Goal: Task Accomplishment & Management: Use online tool/utility

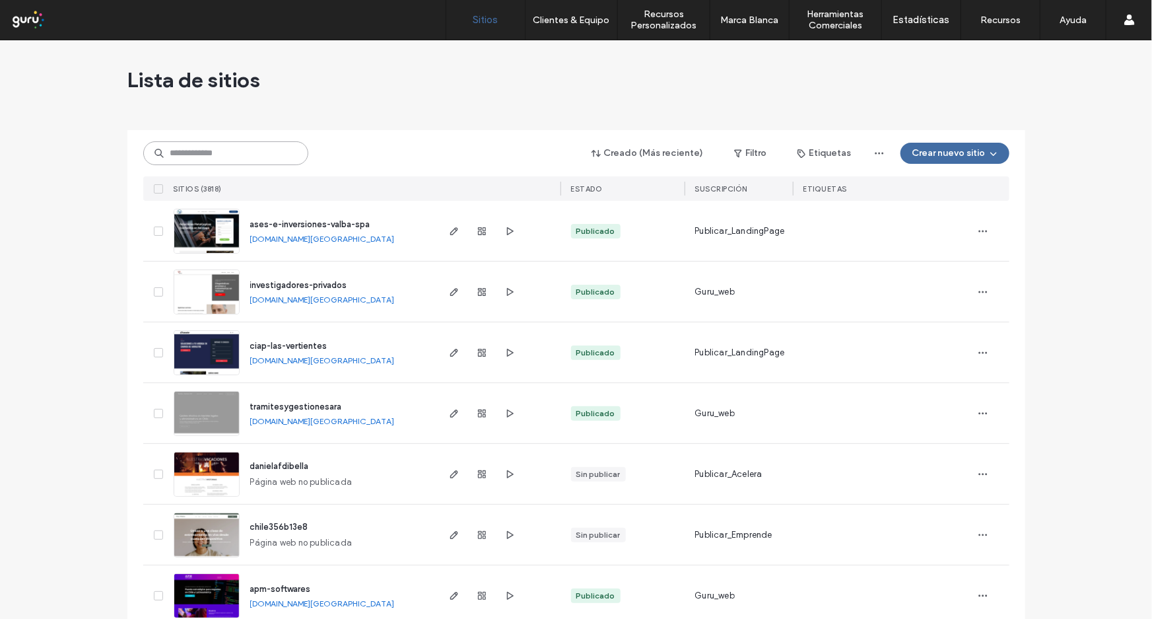
drag, startPoint x: 255, startPoint y: 161, endPoint x: 257, endPoint y: 129, distance: 31.8
click at [257, 130] on div "Creado (Más reciente) Filtro Etiquetas Crear nuevo sitio SITIOS (3818) ESTADO S…" at bounding box center [576, 165] width 866 height 71
click at [284, 221] on span "ases-e-inversiones-valba-spa" at bounding box center [310, 224] width 120 height 10
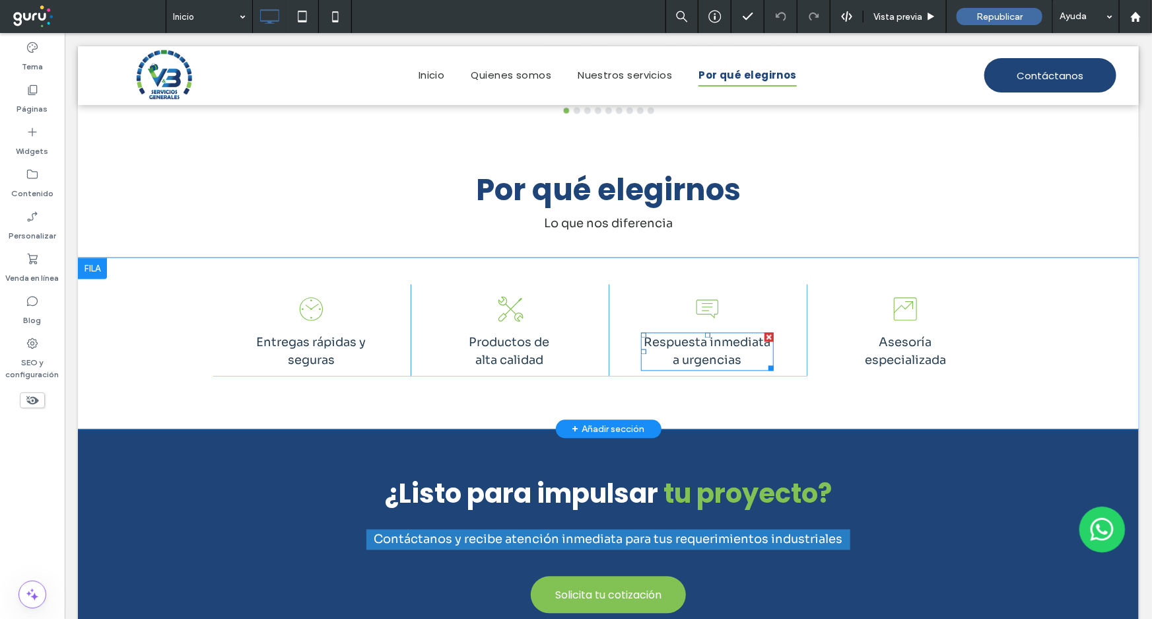
scroll to position [840, 0]
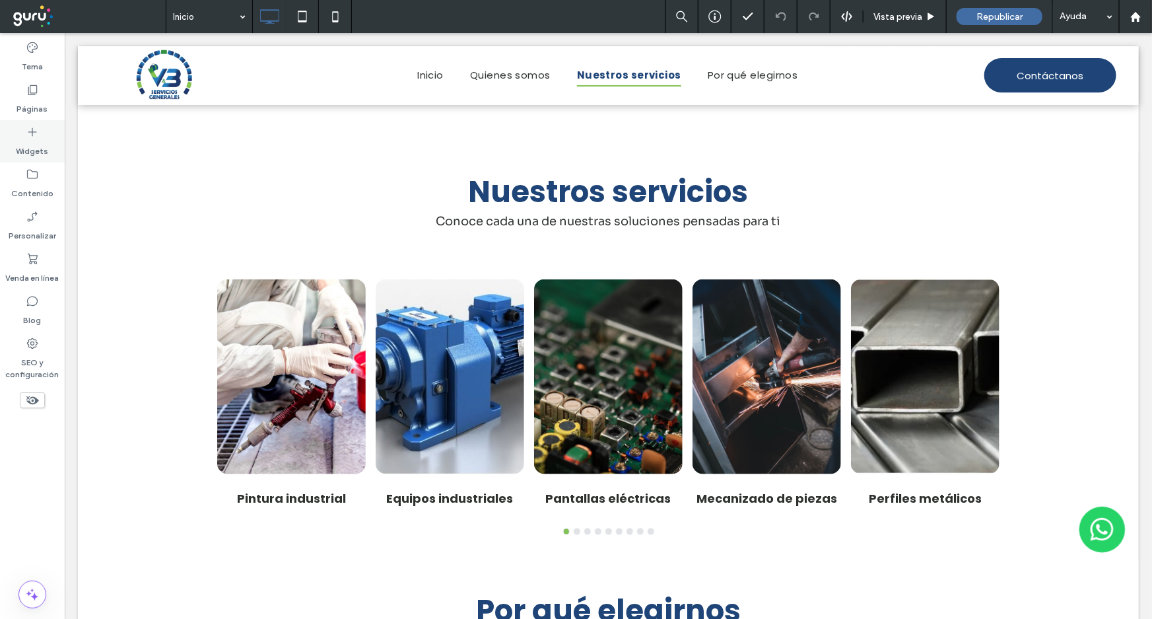
click at [23, 145] on label "Widgets" at bounding box center [33, 148] width 32 height 18
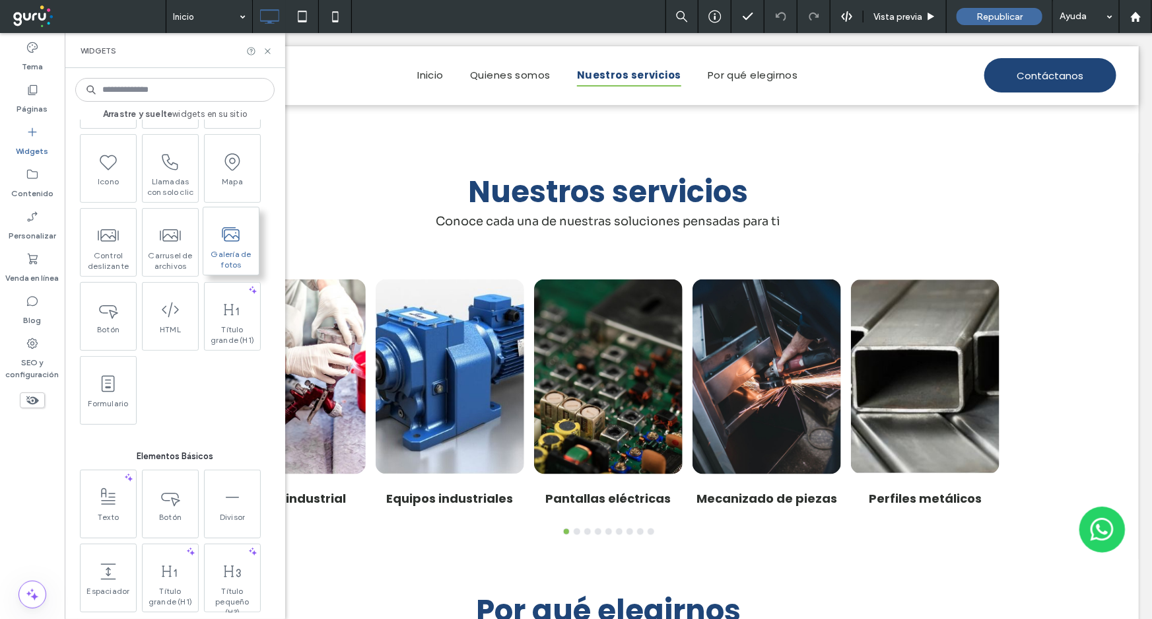
scroll to position [300, 0]
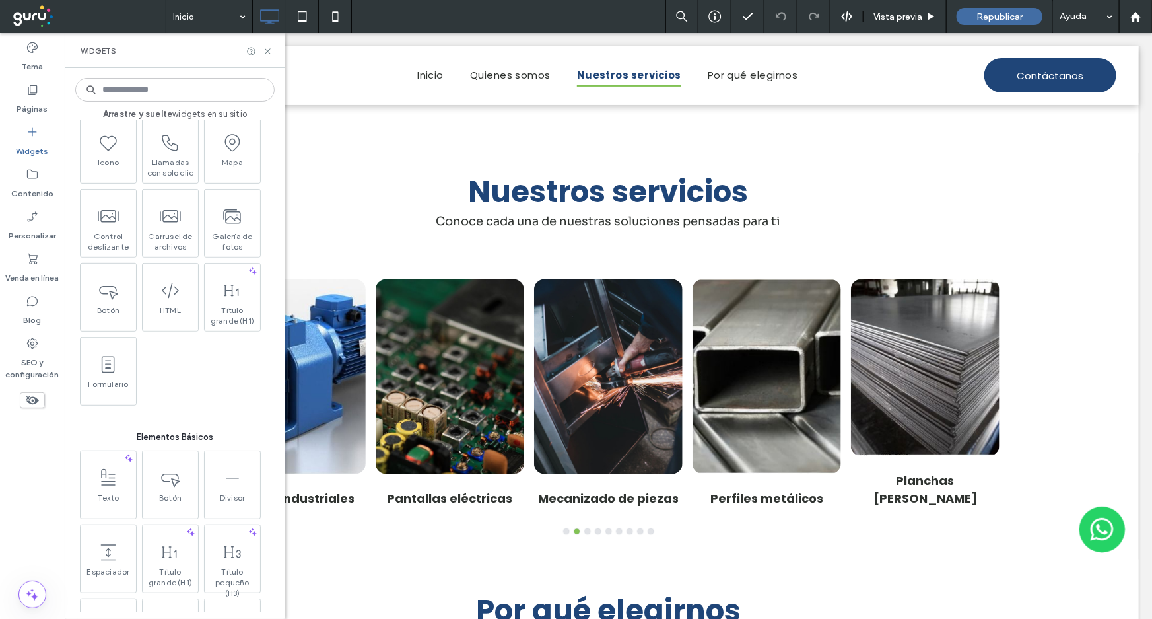
click at [36, 125] on icon at bounding box center [32, 131] width 13 height 13
click at [265, 54] on icon at bounding box center [268, 51] width 10 height 10
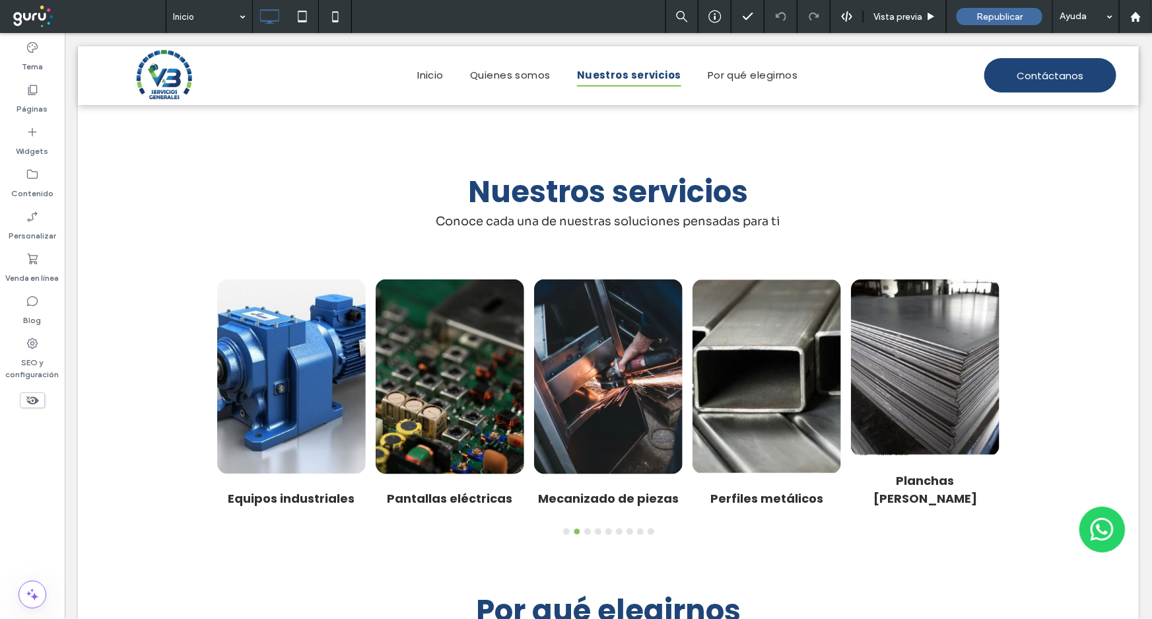
click at [482, 18] on div "Inicio Vista previa Republicar Ayuda" at bounding box center [659, 16] width 986 height 33
